Goal: Understand site structure: Understand site structure

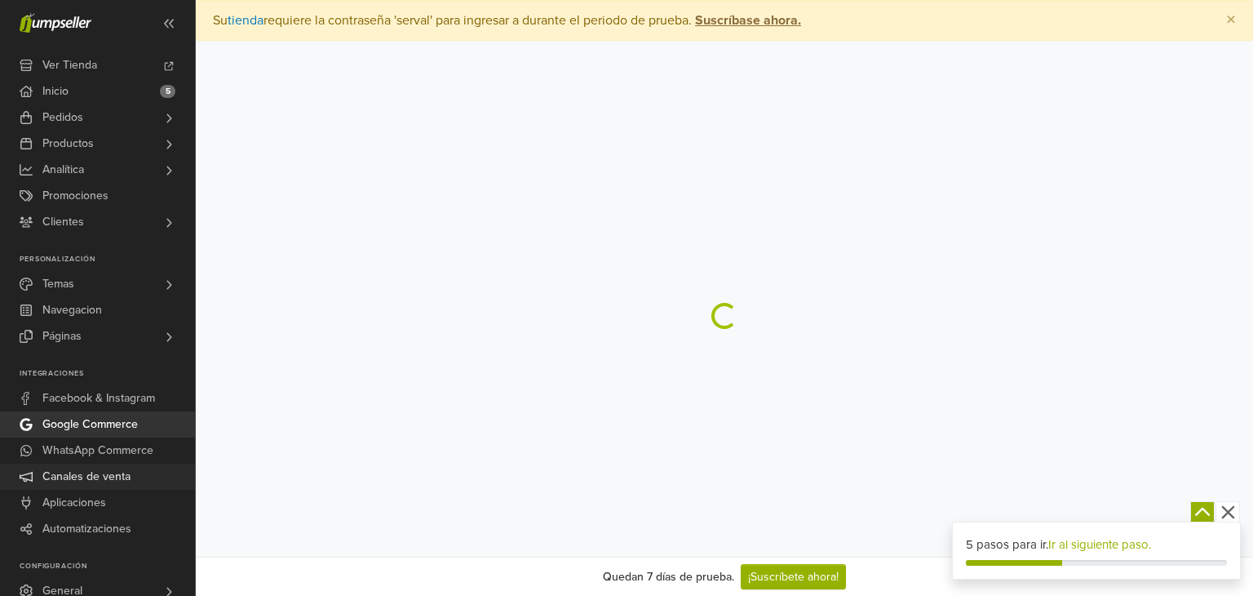
click at [99, 481] on span "Canales de venta" at bounding box center [86, 476] width 88 height 26
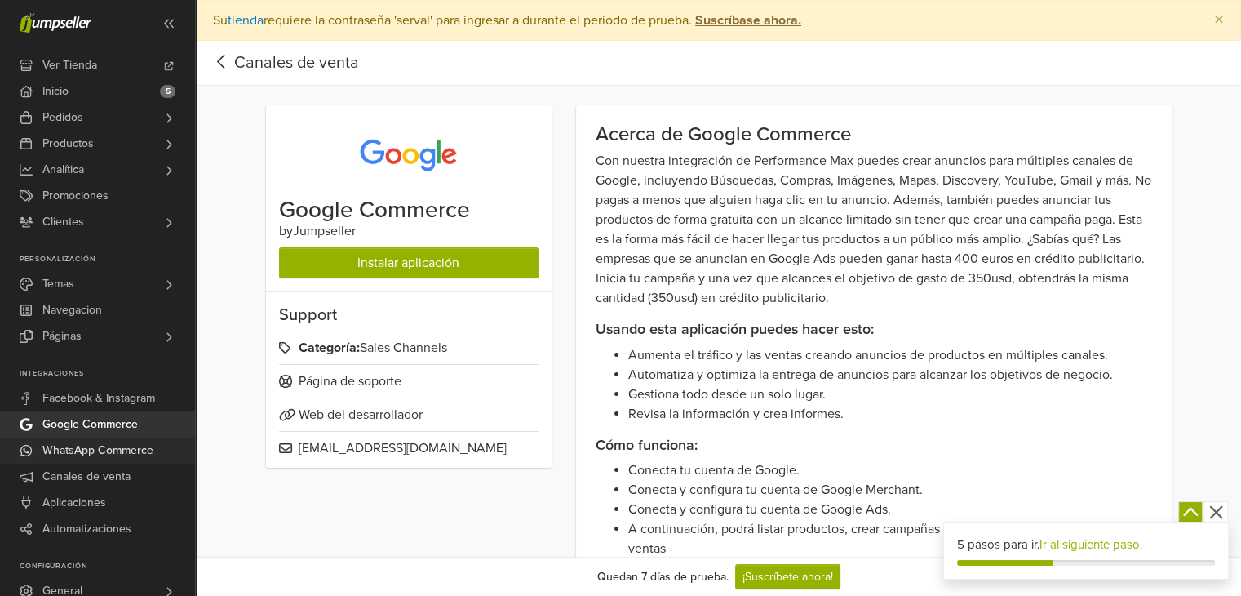
click at [107, 450] on span "WhatsApp Commerce" at bounding box center [97, 450] width 111 height 26
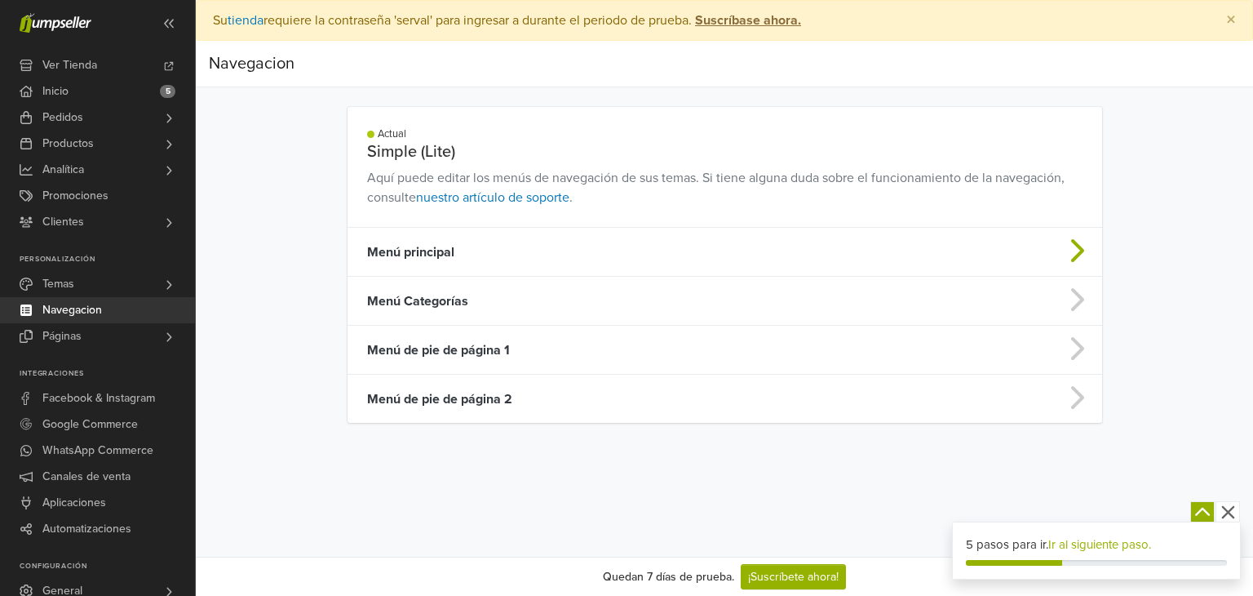
click at [414, 256] on td "Menú principal" at bounding box center [642, 252] width 588 height 49
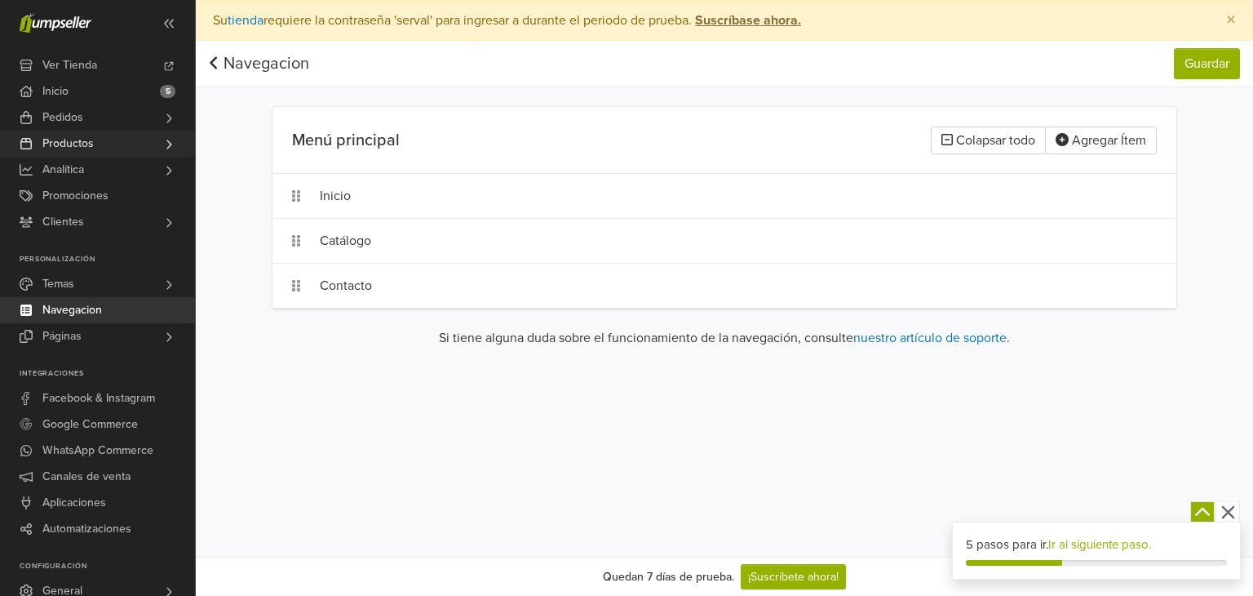
click at [149, 153] on link "Productos" at bounding box center [97, 144] width 195 height 26
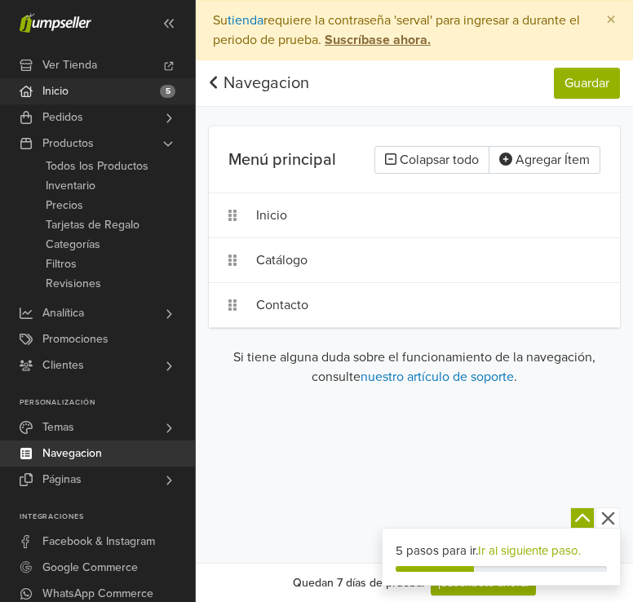
click at [139, 86] on link "Inicio 5" at bounding box center [97, 91] width 195 height 26
